Goal: Information Seeking & Learning: Learn about a topic

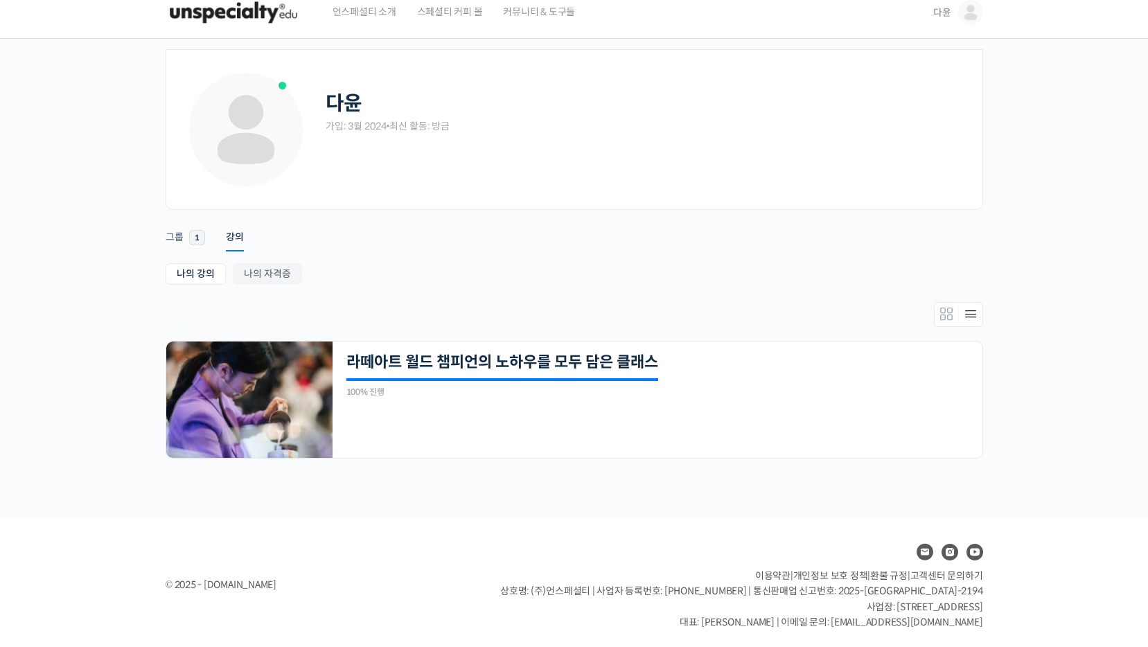
scroll to position [18, 0]
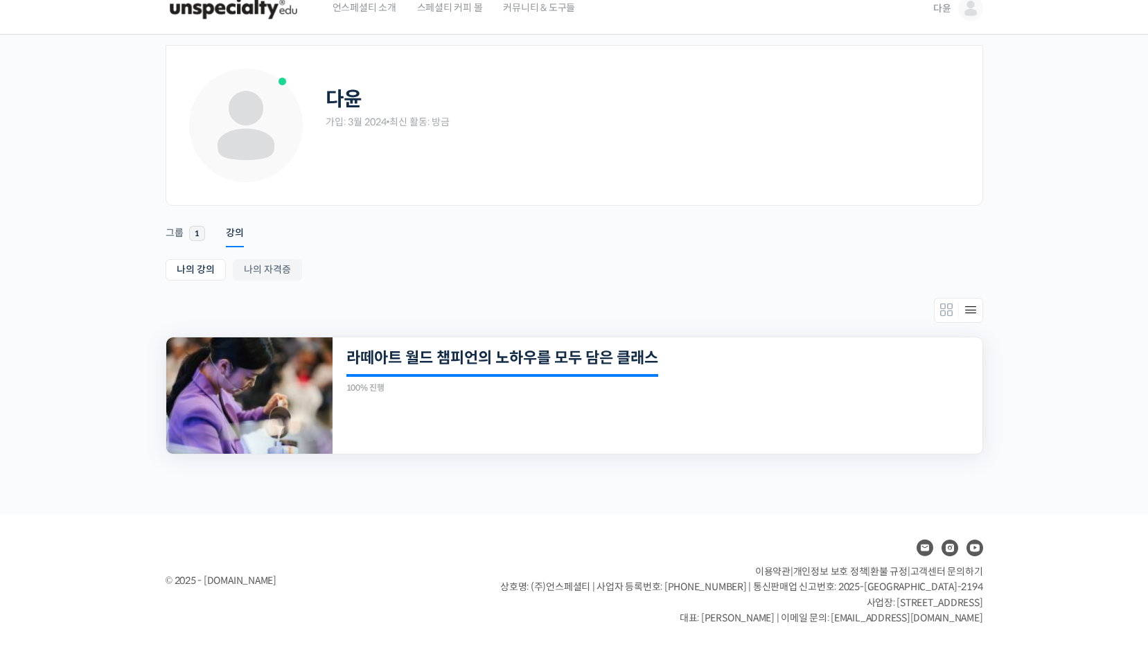
click at [245, 410] on img at bounding box center [249, 395] width 166 height 116
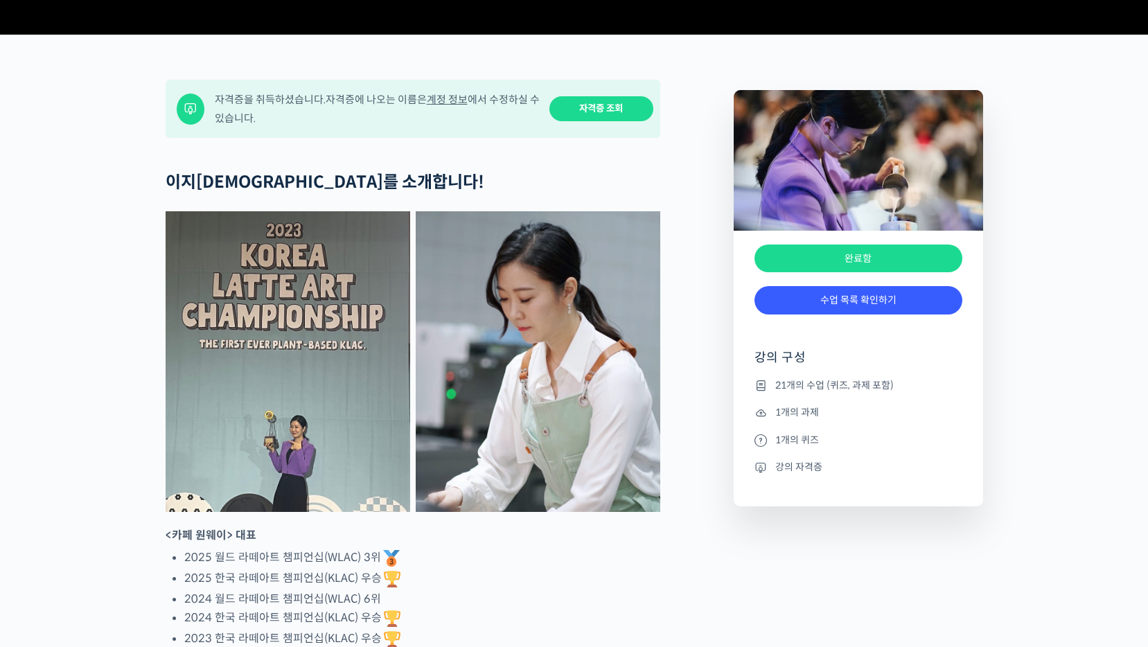
scroll to position [554, 0]
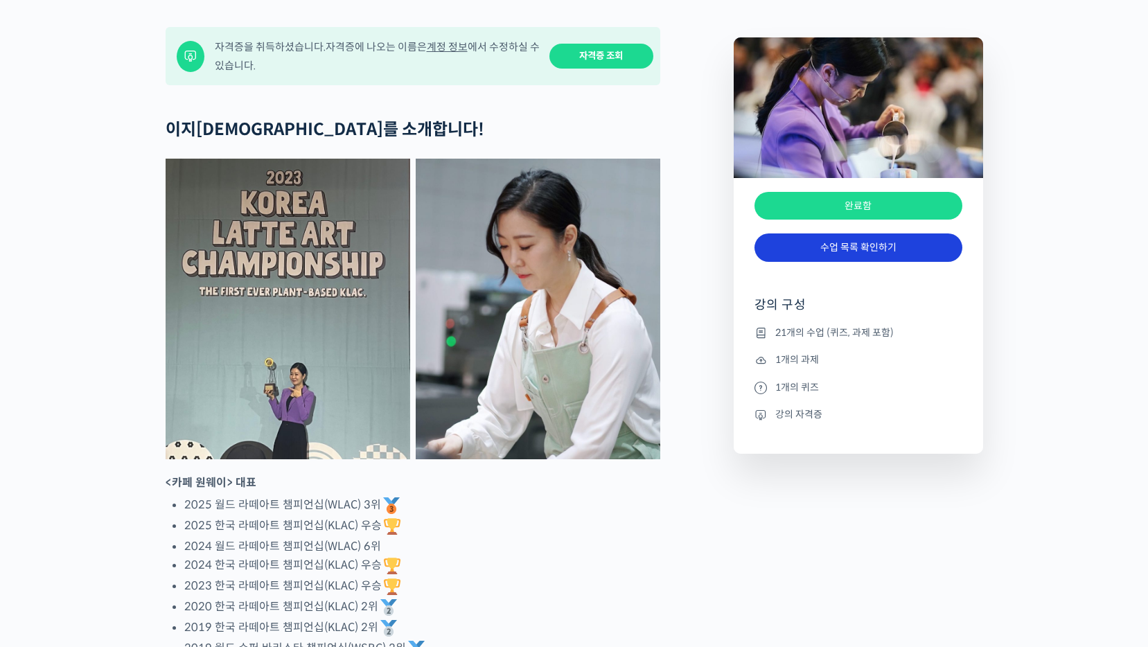
click at [845, 262] on link "수업 목록 확인하기" at bounding box center [859, 247] width 208 height 28
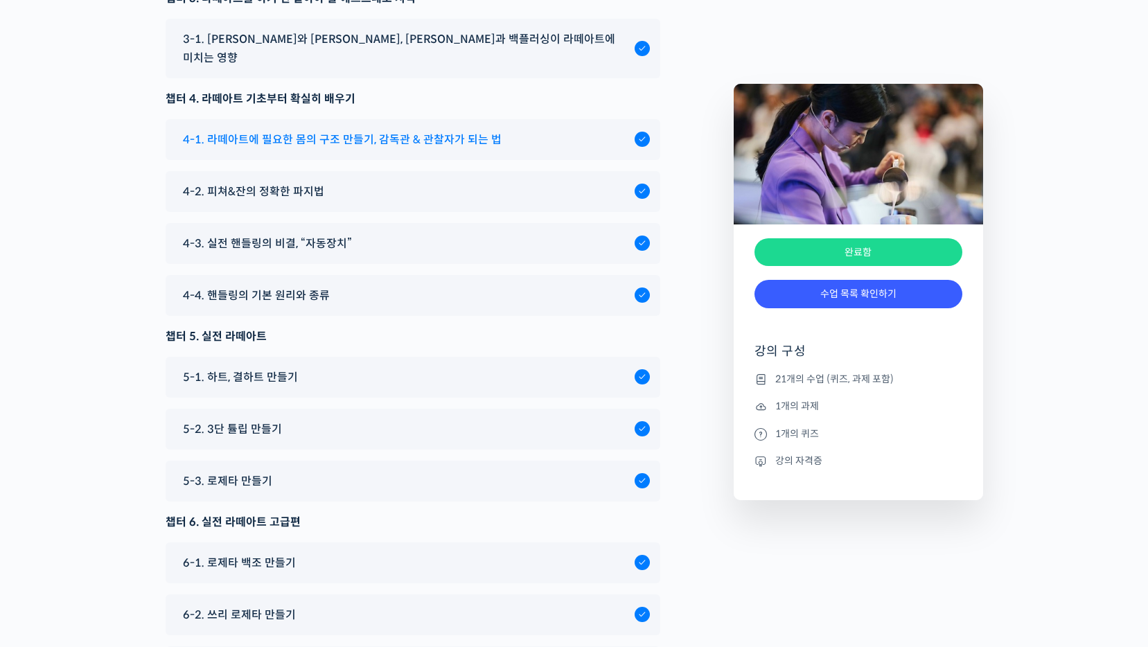
scroll to position [7483, 0]
click at [270, 367] on span "5-1. 하트, 결하트 만들기" at bounding box center [240, 376] width 115 height 19
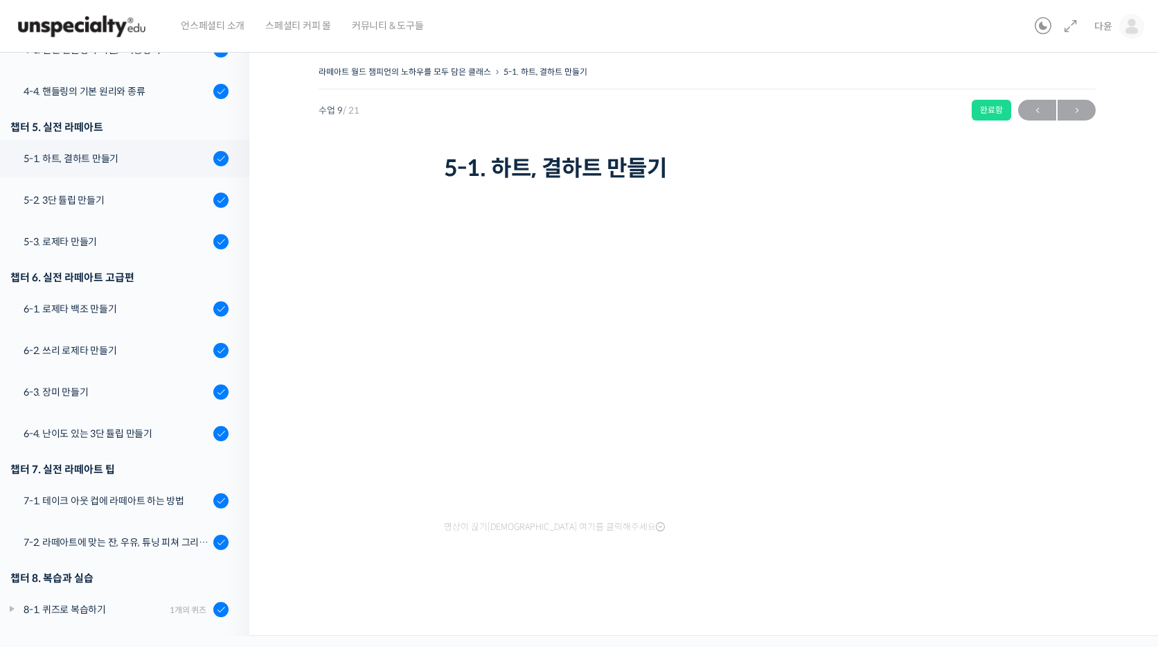
scroll to position [590, 0]
